Goal: Task Accomplishment & Management: Complete application form

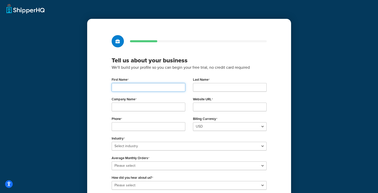
click at [154, 88] on input "First Name" at bounding box center [149, 87] width 74 height 9
type input "steven"
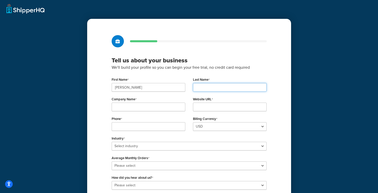
type input "chen"
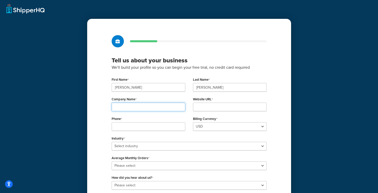
type input "www.atlifestyle.com"
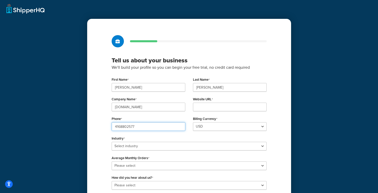
click at [136, 126] on input "4168802577" at bounding box center [149, 126] width 74 height 9
type input "6478210886"
click at [235, 138] on div "Industry Select industry Automotive Adult Agriculture Alcohol, Tobacco & CBD Ar…" at bounding box center [189, 143] width 155 height 16
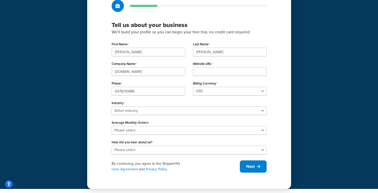
scroll to position [36, 0]
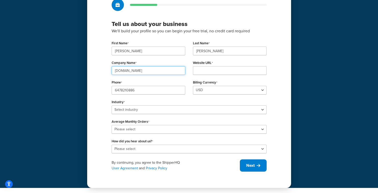
click at [158, 72] on input "www.atlifestyle.com" at bounding box center [149, 70] width 74 height 9
drag, startPoint x: 157, startPoint y: 71, endPoint x: 100, endPoint y: 68, distance: 57.5
click at [100, 68] on div "Tell us about your business We'll build your profile so you can begin your free…" at bounding box center [189, 85] width 204 height 206
type input "www.atmodern.com"
click at [208, 72] on input "Website URL" at bounding box center [230, 70] width 74 height 9
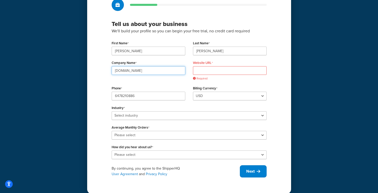
drag, startPoint x: 159, startPoint y: 71, endPoint x: 44, endPoint y: 72, distance: 115.3
click at [44, 72] on div "Tell us about your business We'll build your profile so you can begin your free…" at bounding box center [189, 79] width 378 height 231
drag, startPoint x: 200, startPoint y: 70, endPoint x: 203, endPoint y: 70, distance: 3.1
click at [200, 70] on input "Website URL" at bounding box center [230, 70] width 74 height 9
paste input "www.atmodern.com"
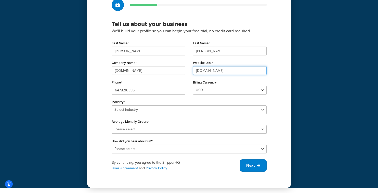
type input "www.atmodern.com"
click at [154, 70] on input "www.atmodern.com" at bounding box center [149, 70] width 74 height 9
type input "atmodern"
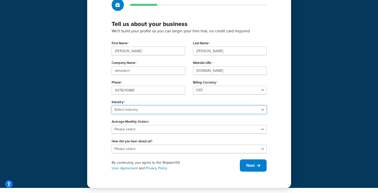
click at [208, 110] on select "Select industry Automotive Adult Agriculture Alcohol, Tobacco & CBD Arts & Craf…" at bounding box center [189, 110] width 155 height 9
select select "17"
click at [112, 106] on select "Select industry Automotive Adult Agriculture Alcohol, Tobacco & CBD Arts & Craf…" at bounding box center [189, 110] width 155 height 9
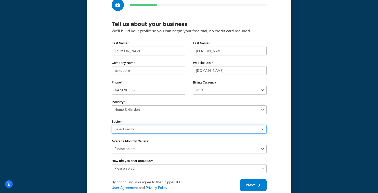
click at [182, 130] on select "Select sector Furniture Garden Supplies Home Goods Home Improvement Nursery / A…" at bounding box center [189, 129] width 155 height 9
select select "41"
click at [112, 125] on select "Select sector Furniture Garden Supplies Home Goods Home Improvement Nursery / A…" at bounding box center [189, 129] width 155 height 9
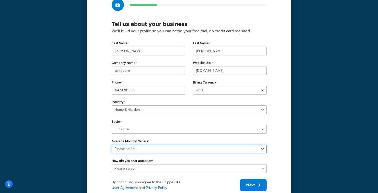
click at [187, 150] on select "Please select 0-500 501-1,000 1,001-10,000 10,001-20,000 Over 20,000" at bounding box center [189, 149] width 155 height 9
select select "1"
click at [112, 145] on select "Please select 0-500 501-1,000 1,001-10,000 10,001-20,000 Over 20,000" at bounding box center [189, 149] width 155 height 9
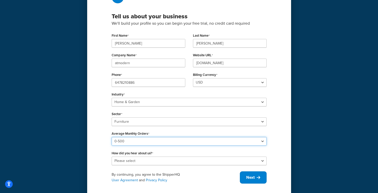
scroll to position [56, 0]
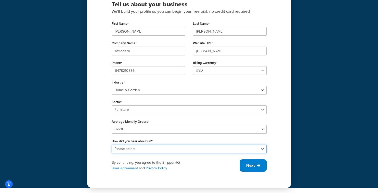
click at [185, 149] on select "Please select Online Search App Store or Marketplace Listing Referred by Agency…" at bounding box center [189, 149] width 155 height 9
select select "1"
click at [112, 145] on select "Please select Online Search App Store or Marketplace Listing Referred by Agency…" at bounding box center [189, 149] width 155 height 9
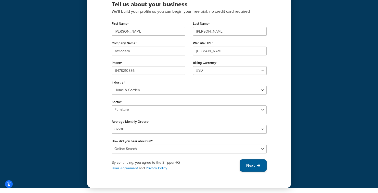
click at [259, 166] on icon at bounding box center [259, 166] width 4 height 4
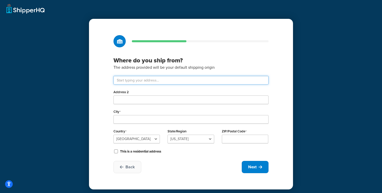
click at [166, 81] on input "text" at bounding box center [191, 80] width 155 height 9
type input "284kingsdale AVE"
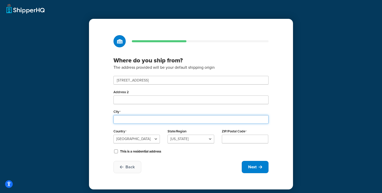
type input "North York"
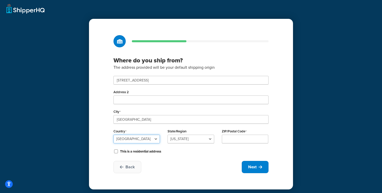
select select "1039"
type input "M2N3X4"
type input "ON"
click at [210, 139] on select "Alberta British Columbia Manitoba New Brunswick Newfoundland and Labrador North…" at bounding box center [191, 139] width 46 height 9
select select "69"
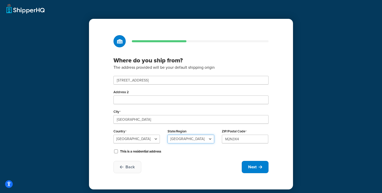
click at [168, 135] on select "Alberta British Columbia Manitoba New Brunswick Newfoundland and Labrador North…" at bounding box center [191, 139] width 46 height 9
click at [195, 163] on div "Back Next" at bounding box center [191, 167] width 155 height 12
click at [255, 168] on span "Next" at bounding box center [252, 168] width 8 height 6
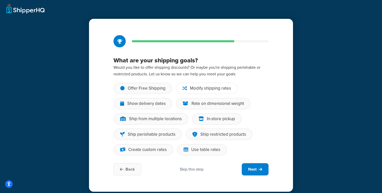
click at [229, 89] on div "Modify shipping rates" at bounding box center [210, 88] width 41 height 5
click at [0, 0] on input "Modify shipping rates" at bounding box center [0, 0] width 0 height 0
click at [158, 104] on div "Show delivery dates" at bounding box center [146, 103] width 39 height 5
click at [0, 0] on input "Show delivery dates" at bounding box center [0, 0] width 0 height 0
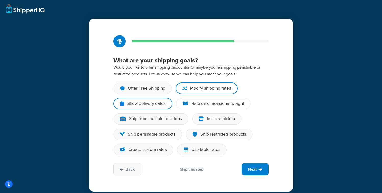
click at [202, 105] on div "Rate on dimensional weight" at bounding box center [218, 103] width 53 height 5
click at [0, 0] on input "Rate on dimensional weight" at bounding box center [0, 0] width 0 height 0
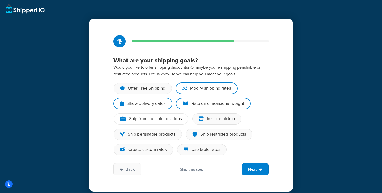
click at [175, 121] on div "Ship from multiple locations" at bounding box center [155, 119] width 53 height 5
click at [0, 0] on input "Ship from multiple locations" at bounding box center [0, 0] width 0 height 0
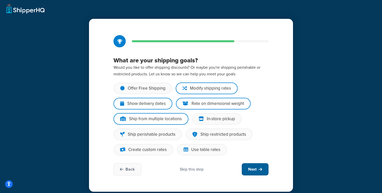
click at [256, 172] on span "Next" at bounding box center [252, 170] width 8 height 6
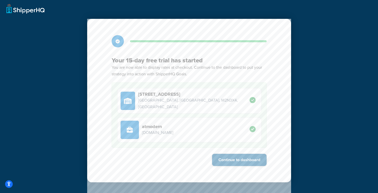
click at [235, 160] on button "Continue to dashboard" at bounding box center [239, 160] width 55 height 12
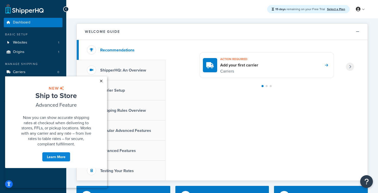
drag, startPoint x: 101, startPoint y: 81, endPoint x: 107, endPoint y: 159, distance: 78.6
click at [101, 81] on link "×" at bounding box center [101, 81] width 9 height 9
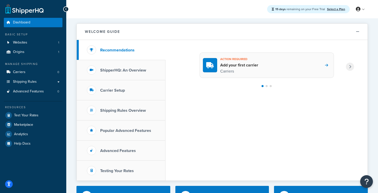
click at [328, 63] on span at bounding box center [326, 65] width 3 height 7
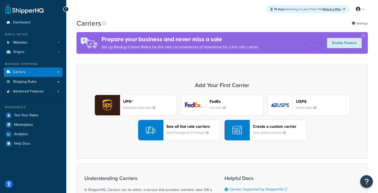
click at [194, 134] on small "Small Package & LTL Freight" at bounding box center [190, 133] width 46 height 5
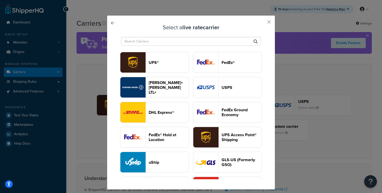
click at [189, 67] on button "UPS®" at bounding box center [154, 62] width 69 height 21
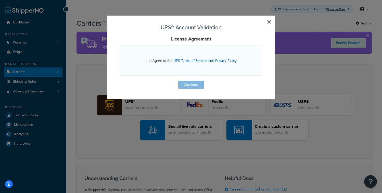
click at [262, 23] on button "button" at bounding box center [261, 23] width 1 height 1
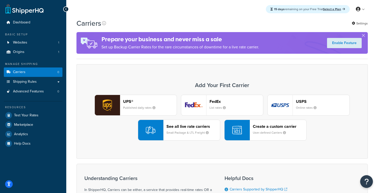
click at [265, 132] on small "User-defined Carriers" at bounding box center [271, 133] width 37 height 5
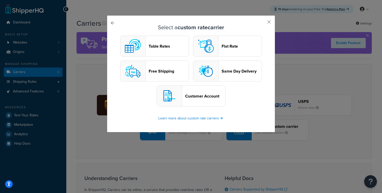
click at [164, 48] on header "Table Rates" at bounding box center [169, 46] width 40 height 5
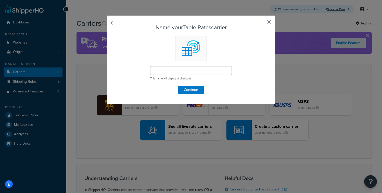
click at [120, 24] on link at bounding box center [120, 24] width 0 height 0
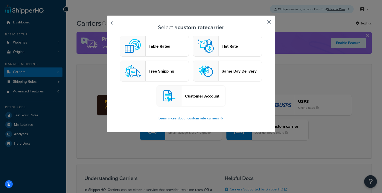
click at [160, 46] on header "Table Rates" at bounding box center [169, 46] width 40 height 5
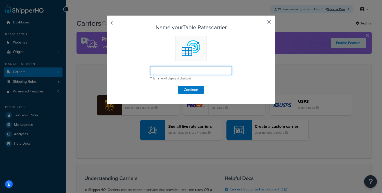
click at [187, 73] on input "text" at bounding box center [191, 70] width 82 height 9
click at [160, 71] on input "cuberisde" at bounding box center [191, 70] width 82 height 9
click at [156, 72] on input "cubisde" at bounding box center [191, 70] width 82 height 9
drag, startPoint x: 179, startPoint y: 72, endPoint x: 137, endPoint y: 67, distance: 42.4
click at [137, 67] on form "Name your Table Rates carrier curbisde This name will display at checkout Conti…" at bounding box center [191, 59] width 142 height 70
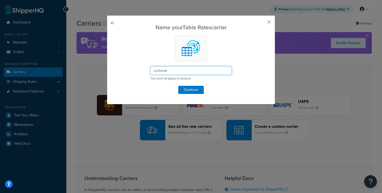
paste input "Curbside Delivery"
type input "Curbside Delivery"
click at [190, 91] on button "Continue" at bounding box center [191, 90] width 26 height 8
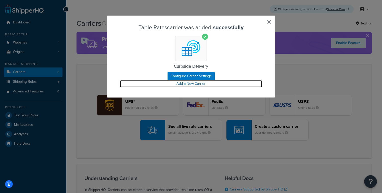
click at [188, 84] on link "Add a New Carrier" at bounding box center [191, 83] width 142 height 7
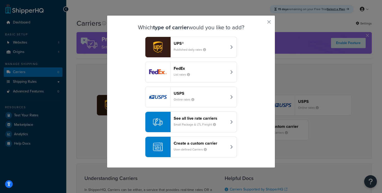
click at [198, 148] on small "User-defined Carriers" at bounding box center [192, 149] width 37 height 5
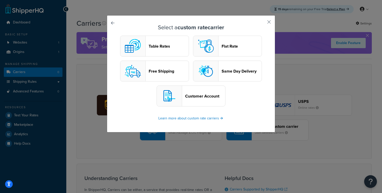
click at [160, 46] on header "Table Rates" at bounding box center [169, 46] width 40 height 5
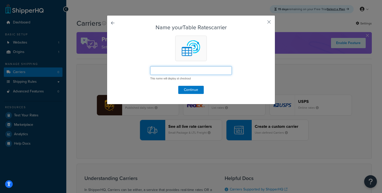
click at [175, 71] on input "text" at bounding box center [191, 70] width 82 height 9
type input "whtie glove delivery"
click at [193, 90] on button "Continue" at bounding box center [191, 90] width 26 height 8
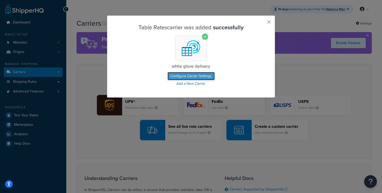
click at [202, 76] on button "Configure Carrier Settings" at bounding box center [191, 76] width 47 height 8
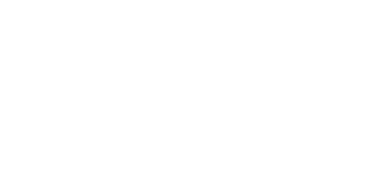
select select "25"
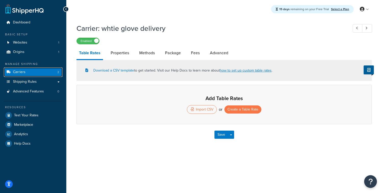
click at [49, 72] on link "Carriers 2" at bounding box center [33, 72] width 59 height 9
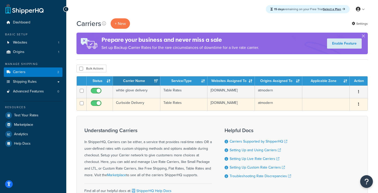
click at [360, 105] on button "button" at bounding box center [358, 105] width 7 height 8
click at [339, 116] on link "Edit" at bounding box center [338, 115] width 40 height 10
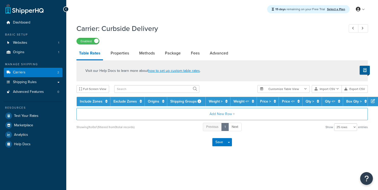
select select "25"
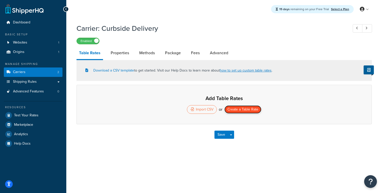
click at [254, 109] on button "Create a Table Rate" at bounding box center [243, 110] width 37 height 8
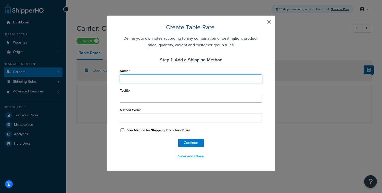
click at [148, 80] on input "Name" at bounding box center [191, 79] width 142 height 9
click at [133, 78] on input "Name" at bounding box center [191, 79] width 142 height 9
type input "c"
type input "cu"
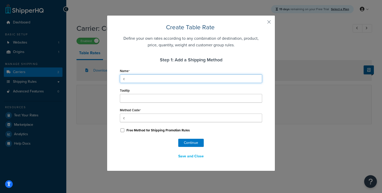
type input "cu"
type input "cub"
type input "cube"
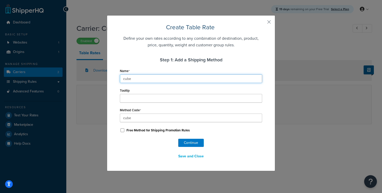
type input "cuber"
type input "cube"
type input "cub"
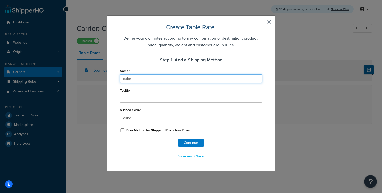
type input "cub"
type input "cu"
type input "c"
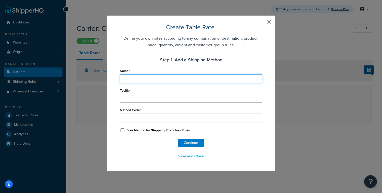
type input "w"
type input "ws"
type input "wsg"
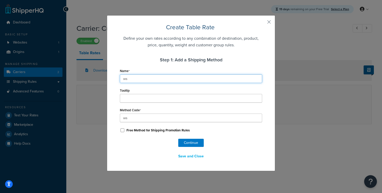
type input "wsg"
type input "体"
type input "体t"
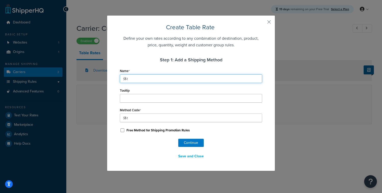
type input "体tk"
type input "体tkw"
type input "体积"
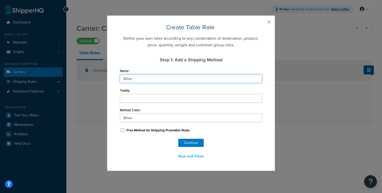
type input "体积"
type input "体积y"
type input "体积yf"
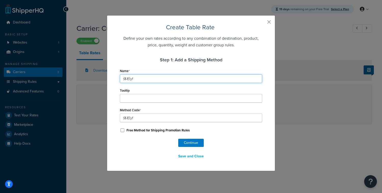
type input "体积计"
type input "体积计x"
type input "体积计xj"
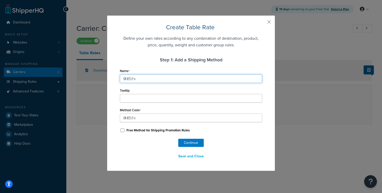
type input "体积计xj"
type input "体积计xjm"
type input "体积计费"
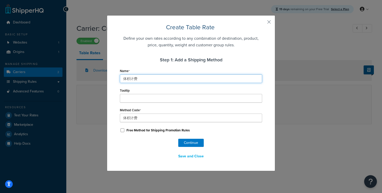
type input "体积计费"
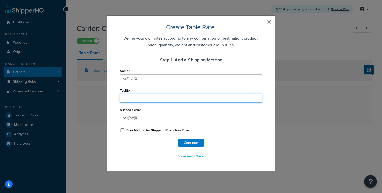
click at [145, 99] on input "Tooltip" at bounding box center [191, 98] width 142 height 9
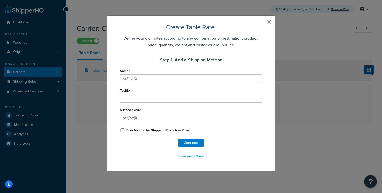
click at [250, 149] on div "Continue Save and Close" at bounding box center [191, 150] width 142 height 22
click at [196, 144] on button "Continue" at bounding box center [191, 143] width 26 height 8
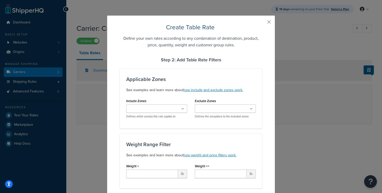
select select "184058"
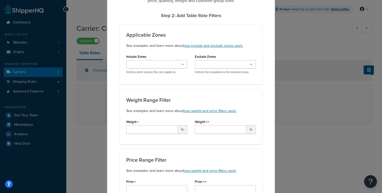
scroll to position [45, 0]
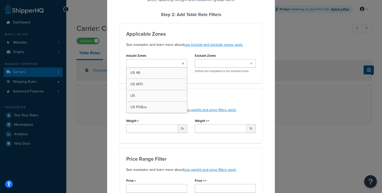
click at [176, 63] on ul at bounding box center [156, 63] width 61 height 8
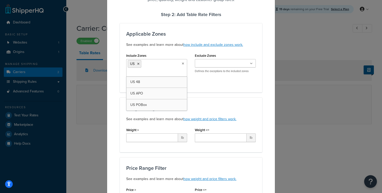
click at [224, 85] on div "Include Zones US US 48 US APO US POBox Defines which zone(s) this rate applies …" at bounding box center [190, 69] width 137 height 34
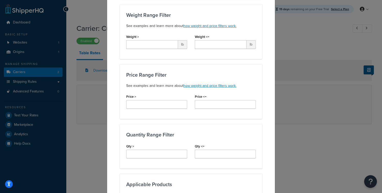
scroll to position [127, 0]
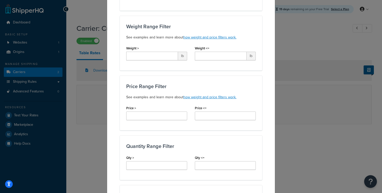
click at [132, 48] on label "Weight >" at bounding box center [132, 48] width 13 height 4
click at [132, 52] on input "Weight >" at bounding box center [152, 56] width 52 height 9
click at [116, 90] on div "Create Table Rate Define your own rates according to any combination of destina…" at bounding box center [191, 136] width 168 height 496
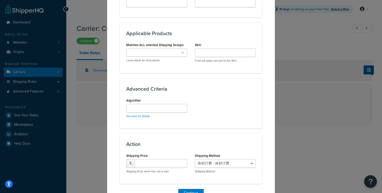
scroll to position [291, 0]
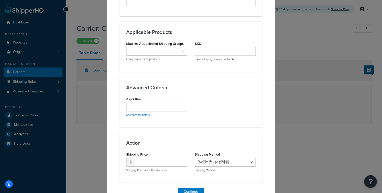
click at [181, 52] on icon at bounding box center [182, 51] width 3 height 3
click at [224, 67] on div "Applicable Products Matches ALL selected Shipping Groups Large Medium Small All…" at bounding box center [191, 46] width 142 height 50
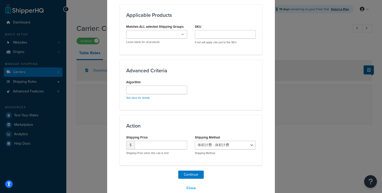
scroll to position [318, 0]
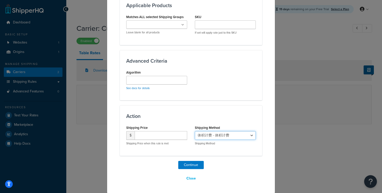
click at [250, 134] on select "体积计费 - 体积计费" at bounding box center [225, 135] width 61 height 9
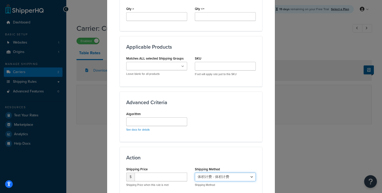
scroll to position [278, 0]
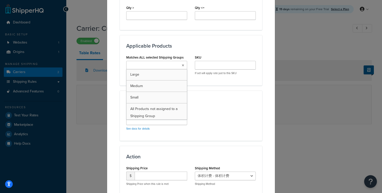
click at [182, 66] on icon at bounding box center [183, 65] width 2 height 3
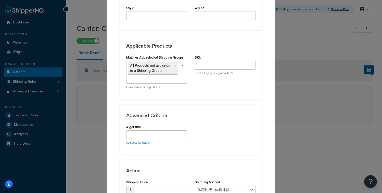
click at [218, 107] on div "Advanced Criteria Algorithm See docs for details" at bounding box center [191, 130] width 142 height 50
click at [174, 66] on icon at bounding box center [175, 65] width 2 height 3
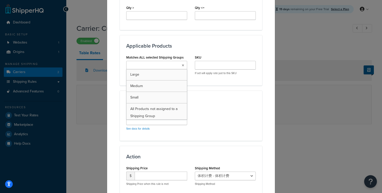
click at [218, 103] on h3 "Advanced Criteria" at bounding box center [191, 102] width 130 height 6
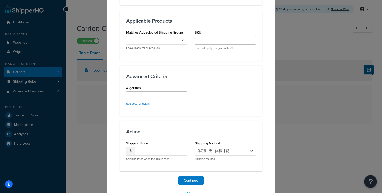
scroll to position [304, 0]
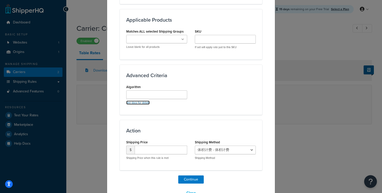
click at [142, 103] on link "See docs for details" at bounding box center [137, 103] width 23 height 4
click at [151, 151] on input "number" at bounding box center [161, 150] width 53 height 9
click at [180, 151] on input "0" at bounding box center [161, 150] width 53 height 9
type input "1"
click at [181, 148] on input "1" at bounding box center [161, 150] width 53 height 9
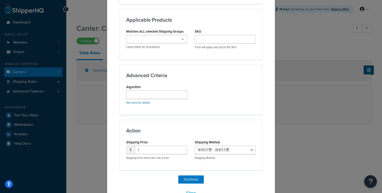
click at [225, 120] on div "Action Shipping Price $ 1 Shipping Price when this rule is met Shipping Method …" at bounding box center [191, 145] width 142 height 50
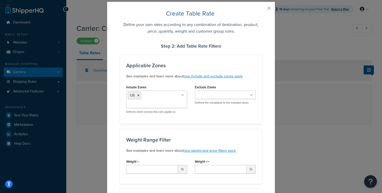
scroll to position [0, 0]
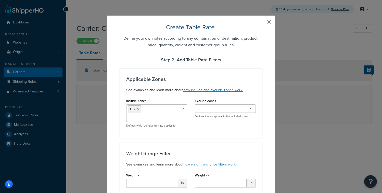
click at [182, 108] on ul "US" at bounding box center [156, 114] width 61 height 18
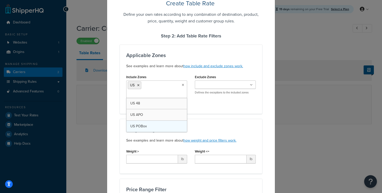
scroll to position [24, 0]
click at [229, 107] on div "Include Zones US US 48 US APO US POBox Defines which zone(s) this rate applies …" at bounding box center [190, 90] width 137 height 34
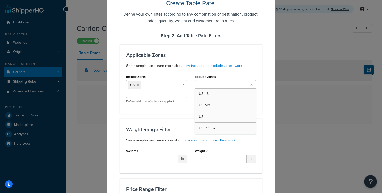
click at [242, 85] on ul at bounding box center [225, 84] width 61 height 8
click at [259, 67] on div "Applicable Zones See examples and learn more about how include and exclude zone…" at bounding box center [191, 78] width 142 height 69
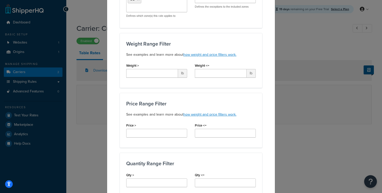
scroll to position [32, 0]
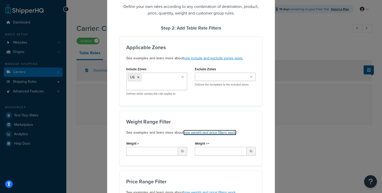
click at [218, 133] on link "how weight and price filters work." at bounding box center [209, 132] width 53 height 5
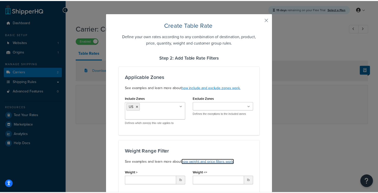
scroll to position [0, 0]
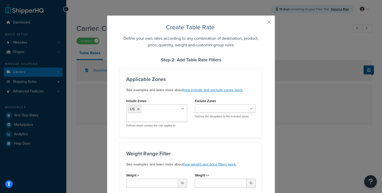
click at [262, 23] on button "button" at bounding box center [261, 23] width 1 height 1
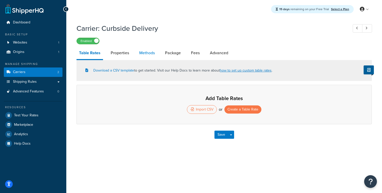
click at [151, 53] on link "Methods" at bounding box center [147, 53] width 21 height 12
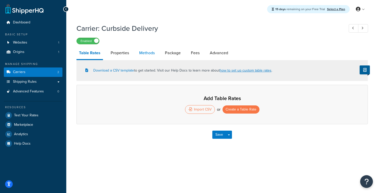
select select "25"
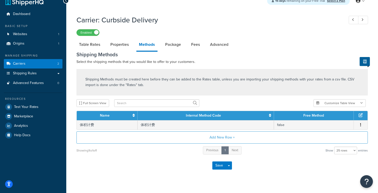
scroll to position [9, 0]
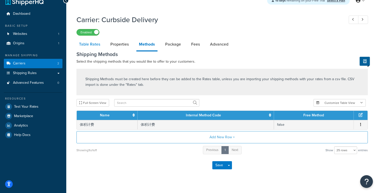
click at [90, 46] on link "Table Rates" at bounding box center [90, 44] width 26 height 12
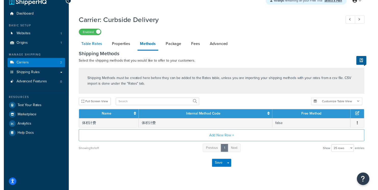
scroll to position [4, 0]
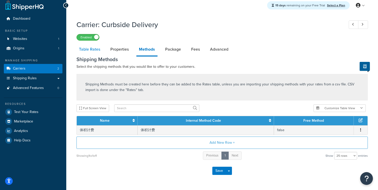
select select "25"
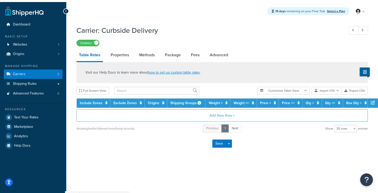
scroll to position [0, 0]
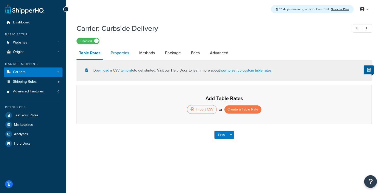
click at [124, 53] on link "Properties" at bounding box center [119, 53] width 23 height 12
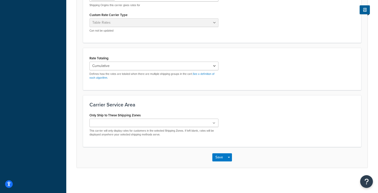
scroll to position [148, 0]
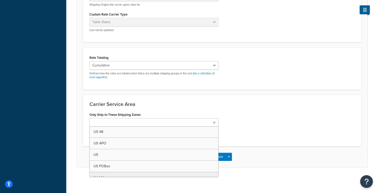
click at [213, 124] on ul at bounding box center [154, 122] width 129 height 8
click at [256, 115] on div "Only Ship to These Shipping Zones US 48 US APO US US POBox Add New This carrier…" at bounding box center [222, 125] width 273 height 29
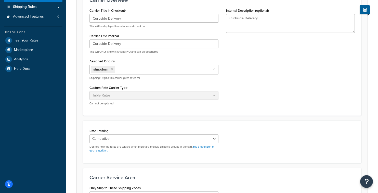
scroll to position [0, 0]
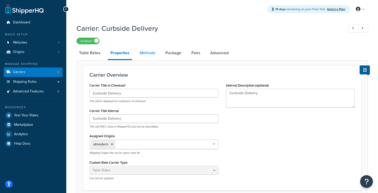
click at [146, 52] on link "Methods" at bounding box center [147, 53] width 21 height 12
select select "25"
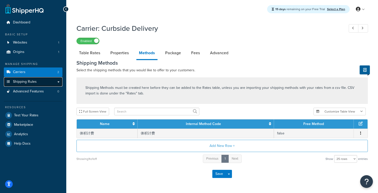
click at [34, 82] on span "Shipping Rules" at bounding box center [25, 82] width 24 height 4
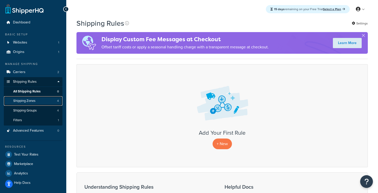
click at [34, 102] on span "Shipping Zones" at bounding box center [24, 101] width 22 height 4
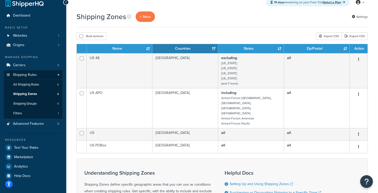
scroll to position [6, 0]
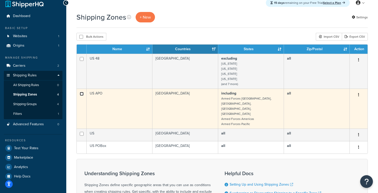
click at [82, 94] on input "checkbox" at bounding box center [82, 94] width 4 height 4
checkbox input "true"
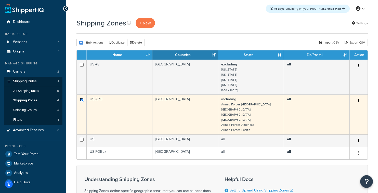
scroll to position [0, 0]
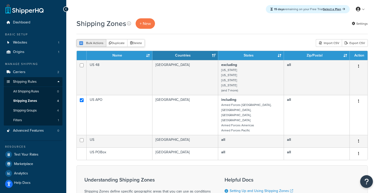
click at [102, 43] on button "Bulk Actions" at bounding box center [92, 43] width 30 height 8
checkbox input "true"
click at [100, 43] on button "Bulk Actions" at bounding box center [92, 43] width 30 height 8
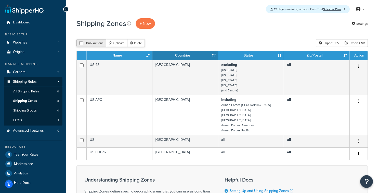
checkbox input "false"
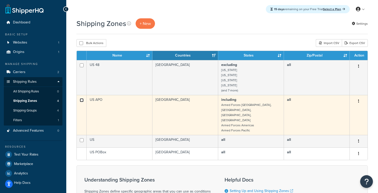
click at [82, 101] on input "checkbox" at bounding box center [82, 100] width 4 height 4
click at [83, 101] on input "checkbox" at bounding box center [82, 100] width 4 height 4
checkbox input "false"
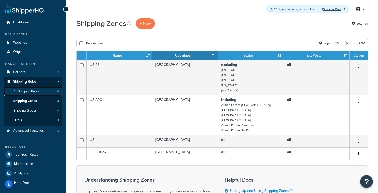
click at [34, 92] on span "All Shipping Rules" at bounding box center [26, 92] width 26 height 4
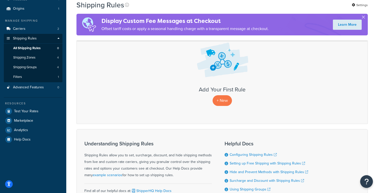
scroll to position [57, 0]
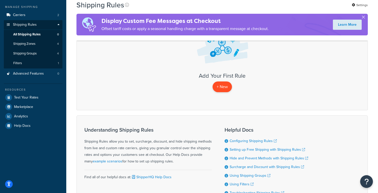
click at [222, 86] on p "+ New" at bounding box center [222, 87] width 19 height 10
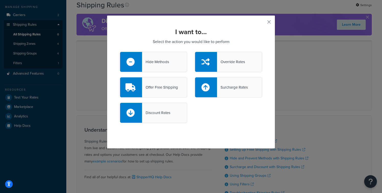
click at [269, 21] on div "I want to... Select the action you would like to perform Hide Methods Override …" at bounding box center [191, 82] width 168 height 134
click at [262, 23] on button "button" at bounding box center [261, 23] width 1 height 1
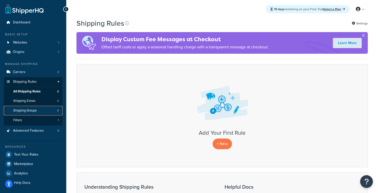
click at [33, 112] on span "Shipping Groups" at bounding box center [24, 111] width 23 height 4
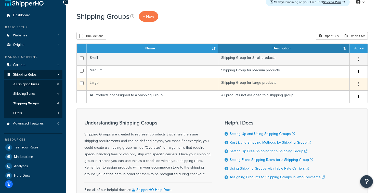
scroll to position [8, 0]
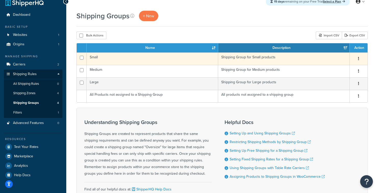
click at [359, 59] on icon "button" at bounding box center [358, 59] width 1 height 4
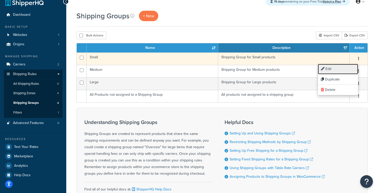
click at [335, 70] on link "Edit" at bounding box center [338, 69] width 40 height 10
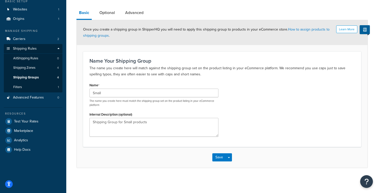
scroll to position [34, 0]
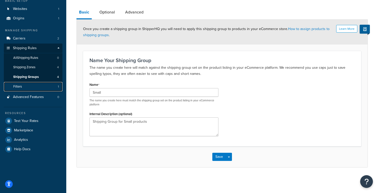
click at [23, 87] on link "Filters 1" at bounding box center [33, 86] width 59 height 9
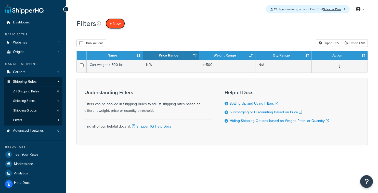
click at [114, 23] on span "+ New" at bounding box center [115, 24] width 11 height 6
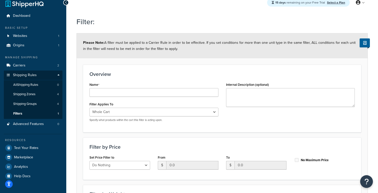
scroll to position [6, 0]
click at [20, 113] on span "Filters" at bounding box center [17, 114] width 9 height 4
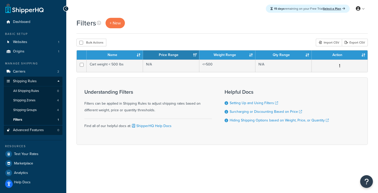
scroll to position [1, 0]
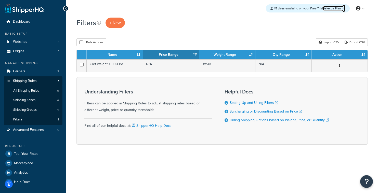
click at [339, 8] on link "Select a Plan" at bounding box center [334, 8] width 22 height 5
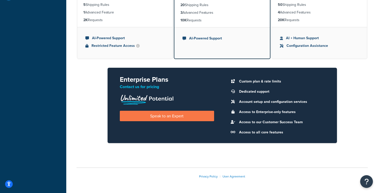
scroll to position [164, 0]
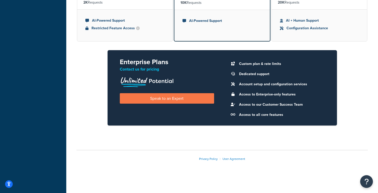
click at [96, 90] on div "Essentials $ 75 /mo billed monthly Choose Plan 1 Origin 2 Carriers 5 Shipping R…" at bounding box center [223, 23] width 292 height 221
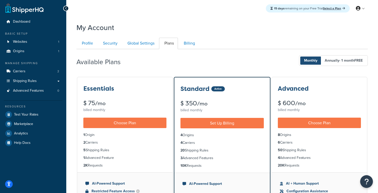
scroll to position [0, 0]
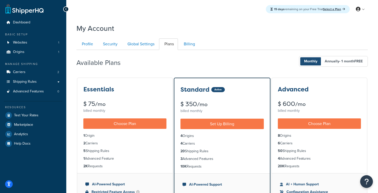
click at [231, 48] on ul "Profile Security Global Settings Plans Billing" at bounding box center [223, 44] width 292 height 11
